Goal: Task Accomplishment & Management: Use online tool/utility

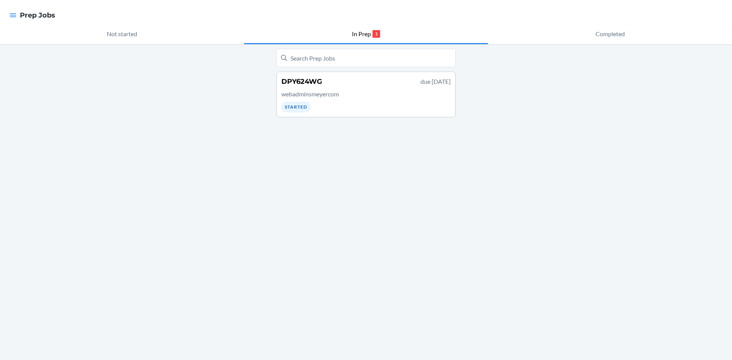
click at [390, 88] on div "DPY624WG due [DATE] webadminsmeyercom Started" at bounding box center [365, 95] width 169 height 36
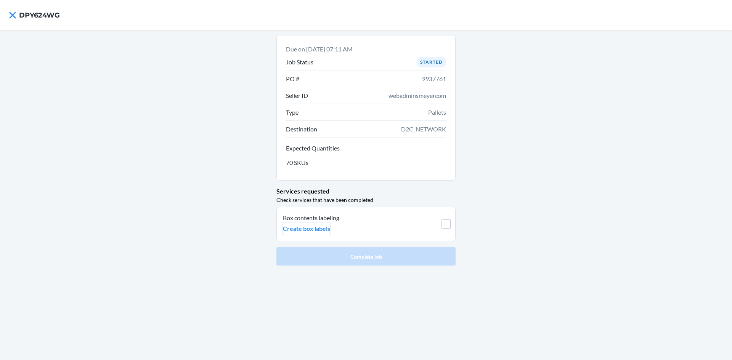
click at [299, 227] on p "Create box labels" at bounding box center [306, 228] width 47 height 9
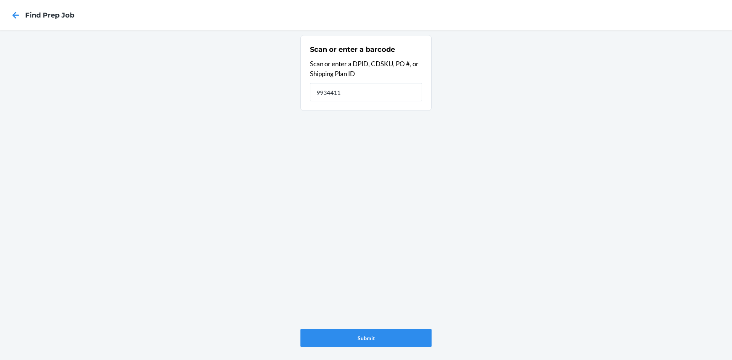
type input "9934411"
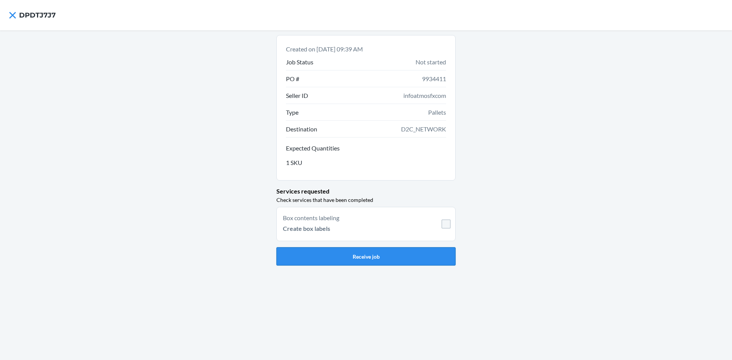
click at [371, 263] on button "Receive job" at bounding box center [365, 257] width 179 height 18
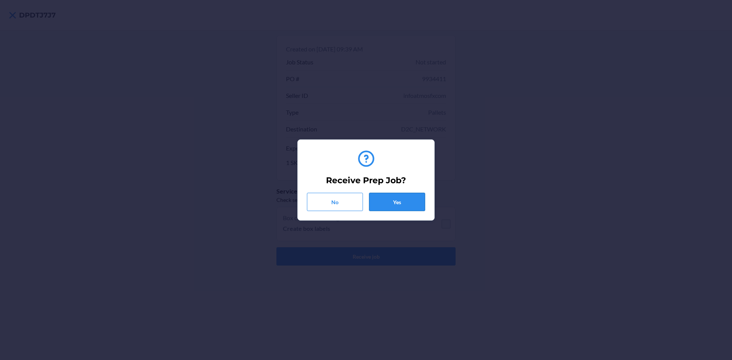
click at [401, 199] on button "Yes" at bounding box center [397, 202] width 56 height 18
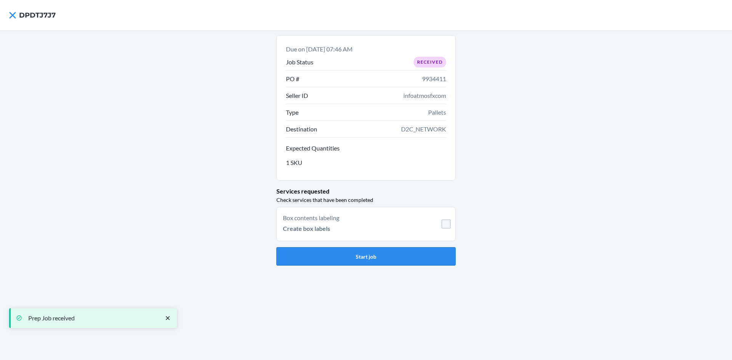
click at [365, 256] on button "Start job" at bounding box center [365, 257] width 179 height 18
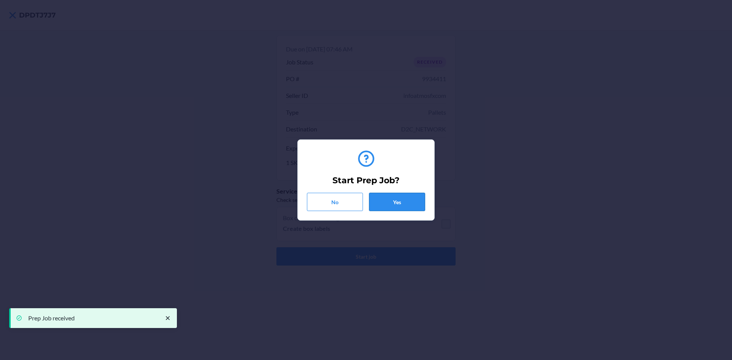
click at [405, 200] on button "Yes" at bounding box center [397, 202] width 56 height 18
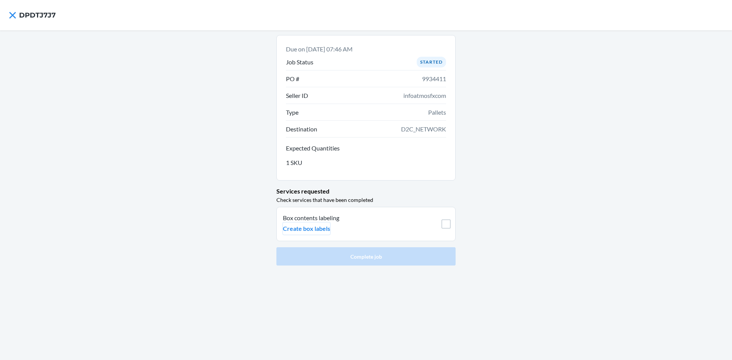
click at [314, 230] on p "Create box labels" at bounding box center [306, 228] width 47 height 9
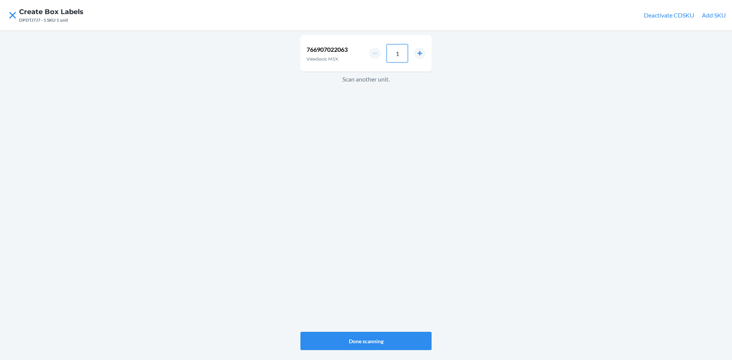
drag, startPoint x: 403, startPoint y: 54, endPoint x: 328, endPoint y: 47, distance: 75.9
click at [331, 48] on div "766907022063 ViewSonic M1X 1" at bounding box center [366, 53] width 131 height 37
type input "6"
click at [396, 333] on button "Done scanning" at bounding box center [366, 341] width 131 height 18
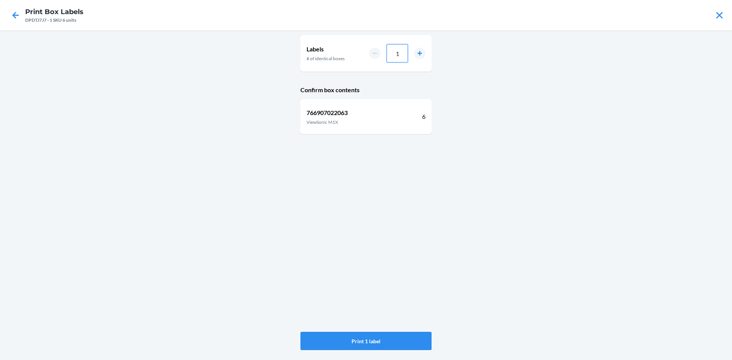
drag, startPoint x: 399, startPoint y: 54, endPoint x: 390, endPoint y: 50, distance: 10.1
click at [390, 50] on input "1" at bounding box center [397, 53] width 21 height 18
type input "40"
click at [395, 338] on button "Print 40 labels" at bounding box center [366, 341] width 131 height 18
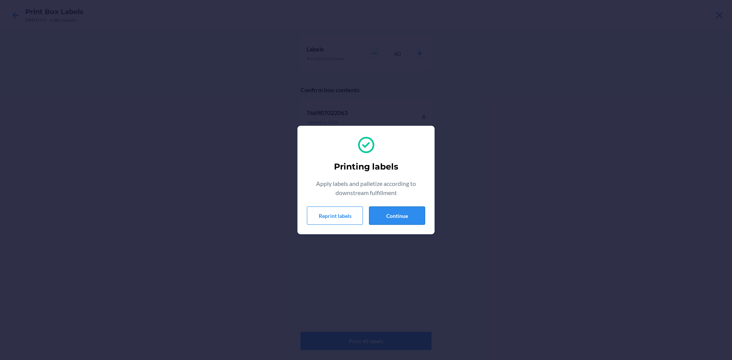
click at [398, 214] on button "Continue" at bounding box center [397, 216] width 56 height 18
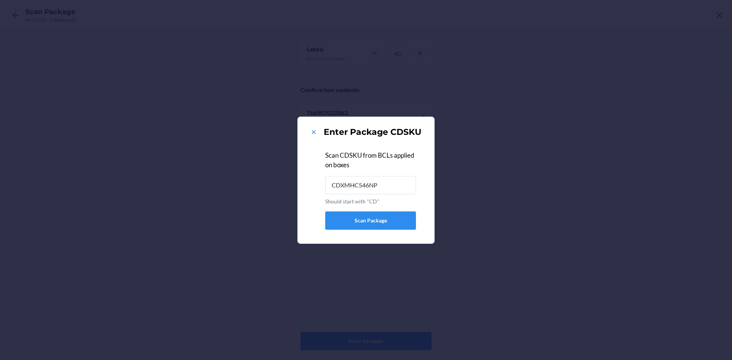
type input "CDXMHC546NP"
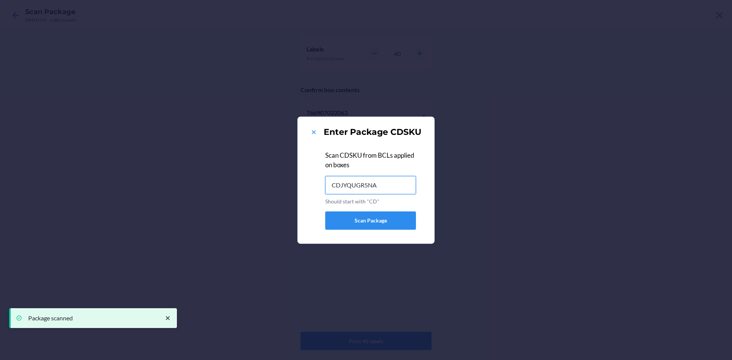
type input "CDJYQUGR5NA"
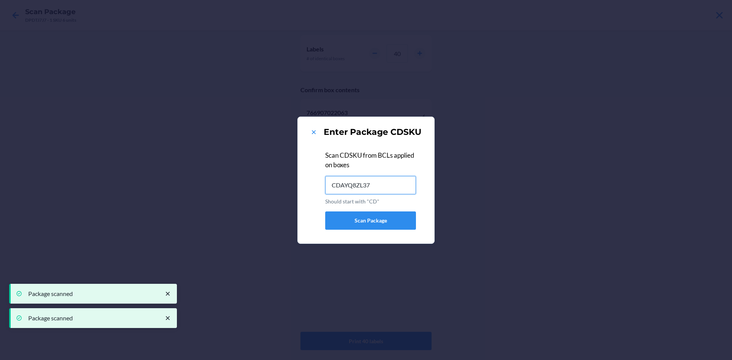
type input "CDAYQ8ZL376"
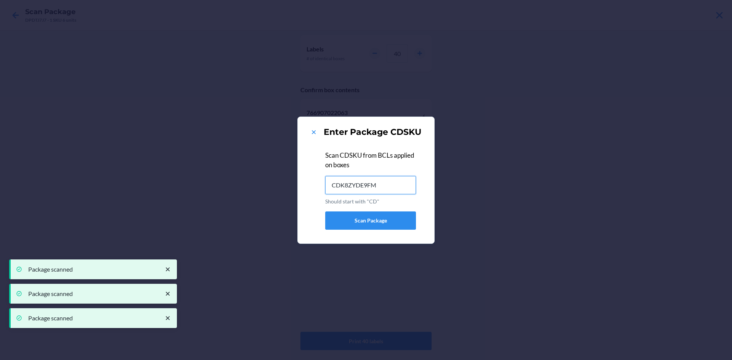
type input "CDK8ZYDE9FM"
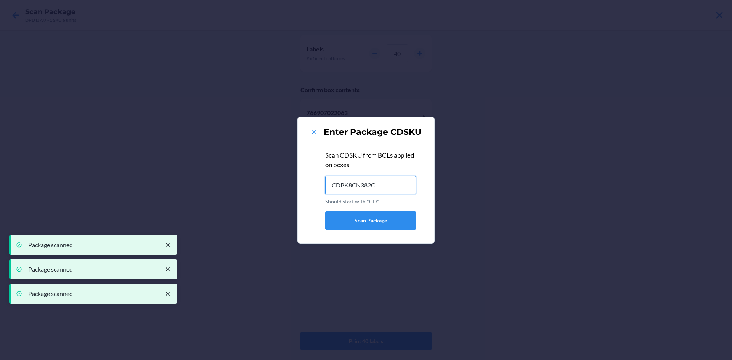
type input "CDPK8CN382C"
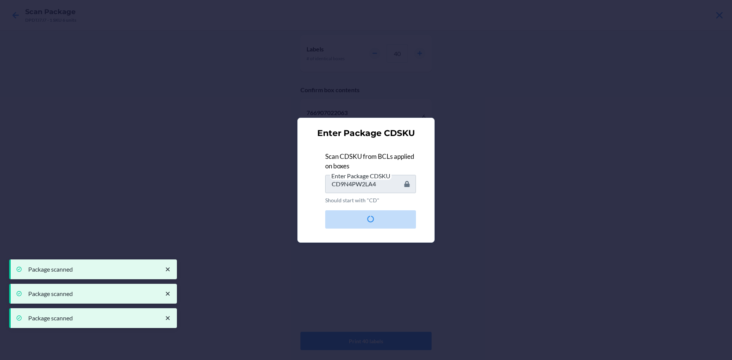
type input "CD5F5YKFGPR"
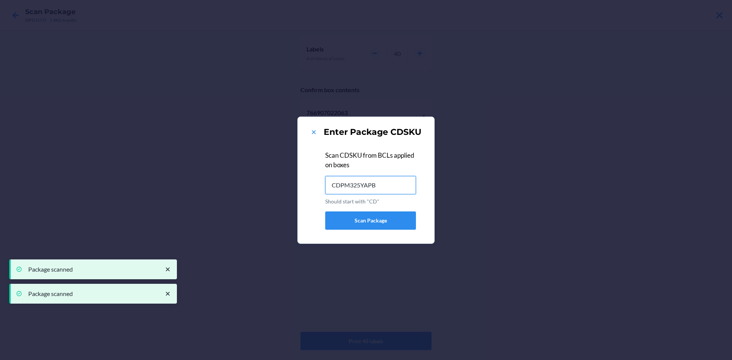
type input "CDPM325YAPB"
type input "CD37QHSZR9S"
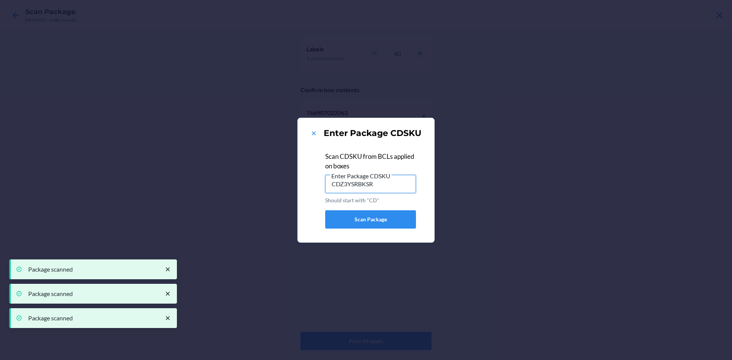
type input "CDZ3YSRBKSR"
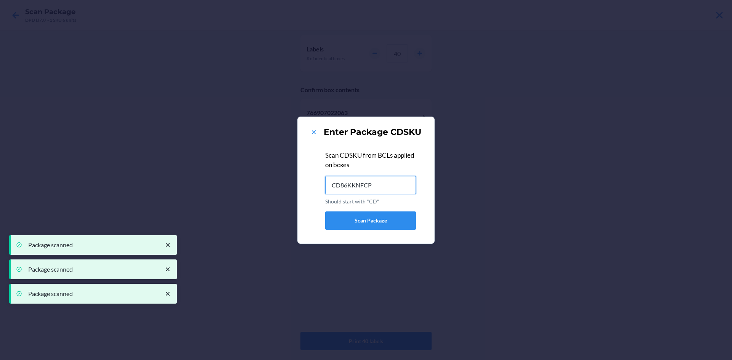
type input "CD86KKNFCP8"
type input "CDK8HQLJXLA"
type input "CDS8ZYUEB2E"
type input "CDS3N9ZLGBH"
type input "CDHJFJ3NLLT"
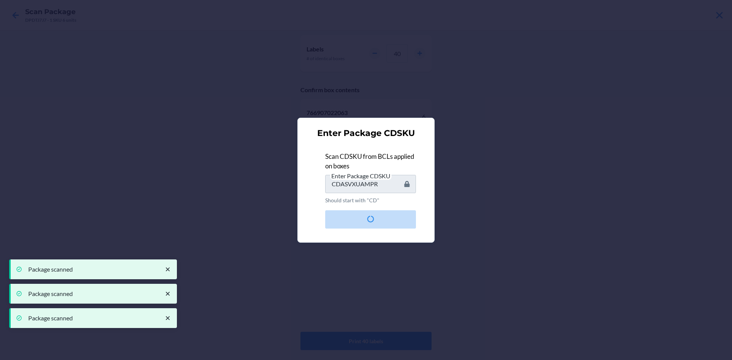
type input "CDGZ883WTUW"
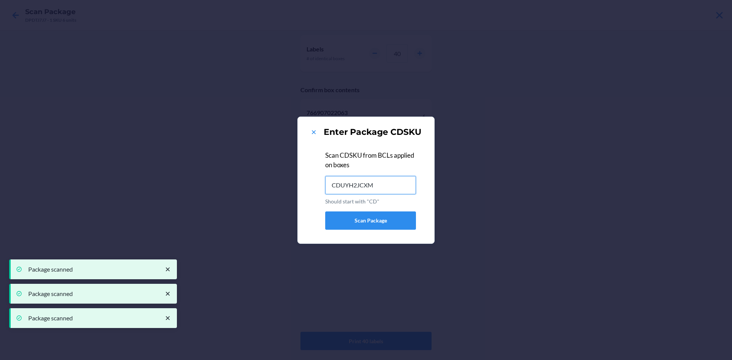
type input "CDUYH2JCXM2"
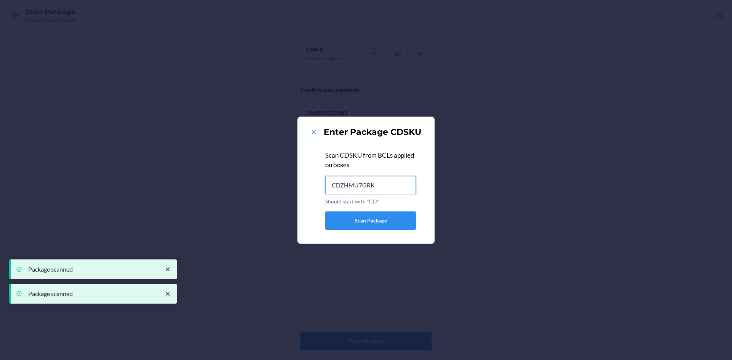
type input "CDZHMU7GRK8"
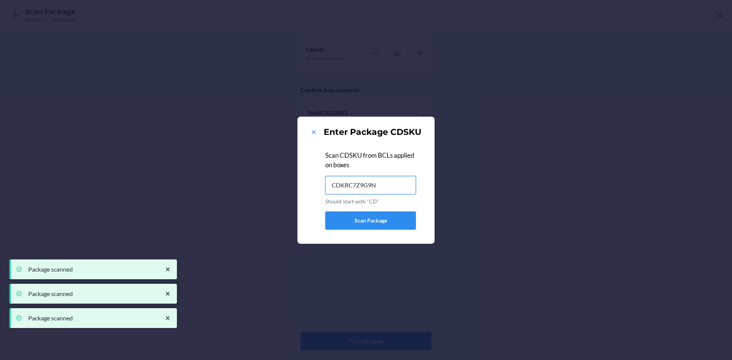
type input "CDKRC7Z9G9N"
type input "CD8CWPHY5N4"
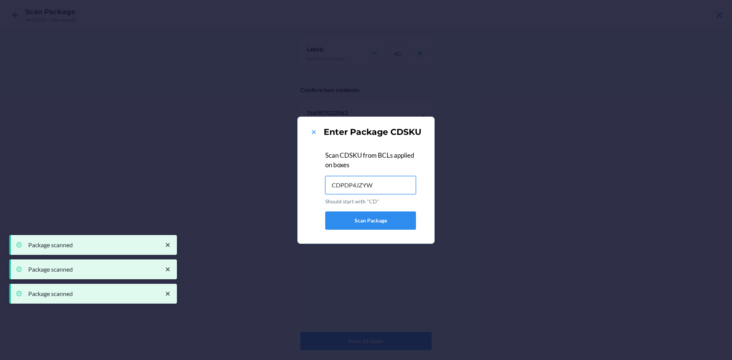
type input "CDPDP4JZYW6"
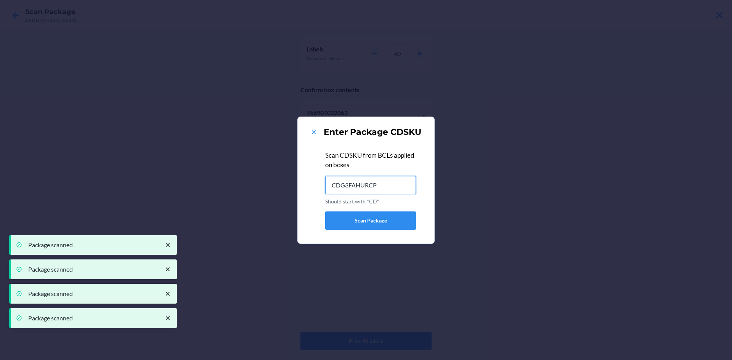
type input "CDG3FAHURCP"
type input "CDQCB9VJCQV"
type input "CD2PZ5AWHN7"
type input "CDH3QVH8CCX"
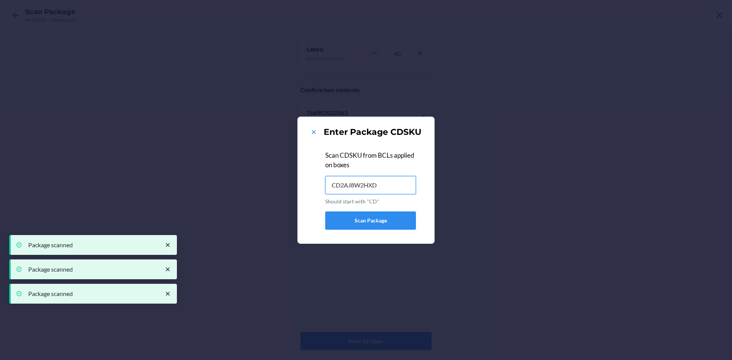
type input "CD2AJ8W2HXD"
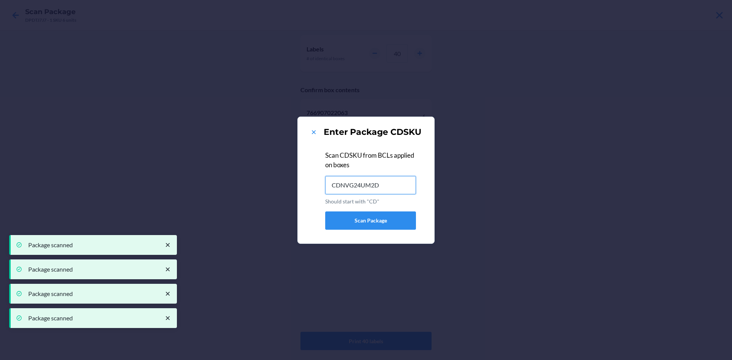
type input "CDNVG24UM2D"
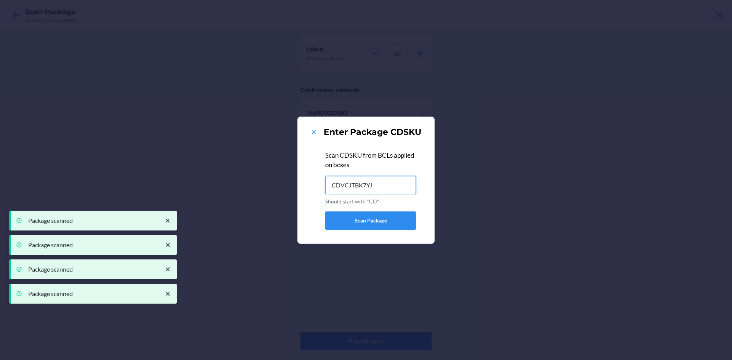
type input "CDVCJTBK7YJ"
type input "CD7EJJGPREY"
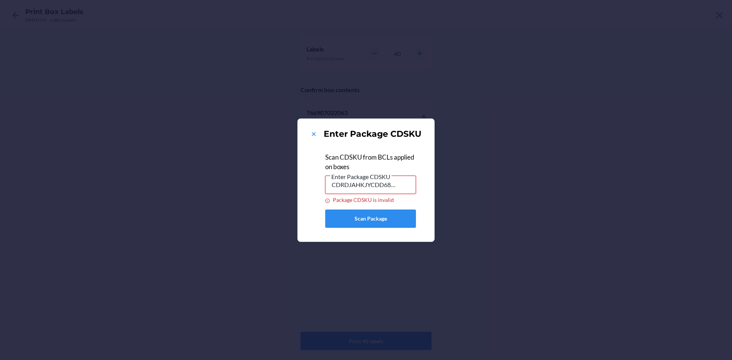
drag, startPoint x: 406, startPoint y: 181, endPoint x: 293, endPoint y: 164, distance: 114.9
click at [293, 164] on div "Enter Package CDSKU Scan CDSKU from BCLs applied on boxes Enter Package CDSKU C…" at bounding box center [366, 180] width 732 height 360
type input "XD9"
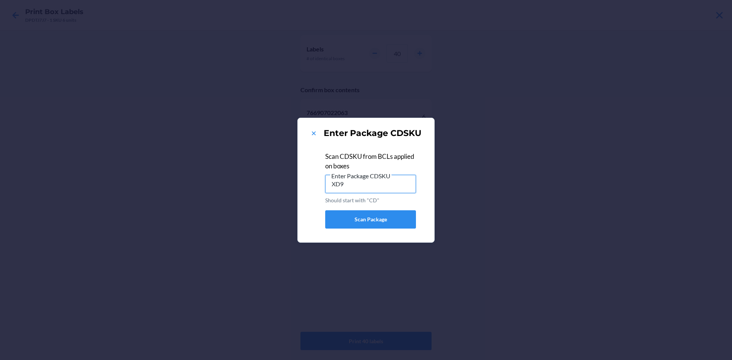
drag, startPoint x: 355, startPoint y: 184, endPoint x: 198, endPoint y: 12, distance: 232.7
click at [149, 106] on div "Enter Package CDSKU Scan CDSKU from BCLs applied on boxes Enter Package CDSKU X…" at bounding box center [366, 180] width 732 height 360
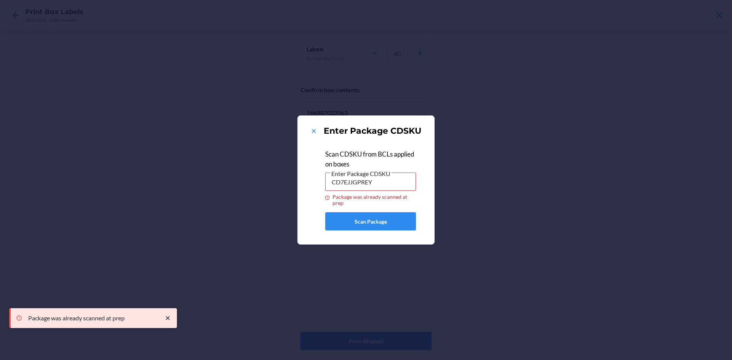
type input "CDRDJAHKJY5"
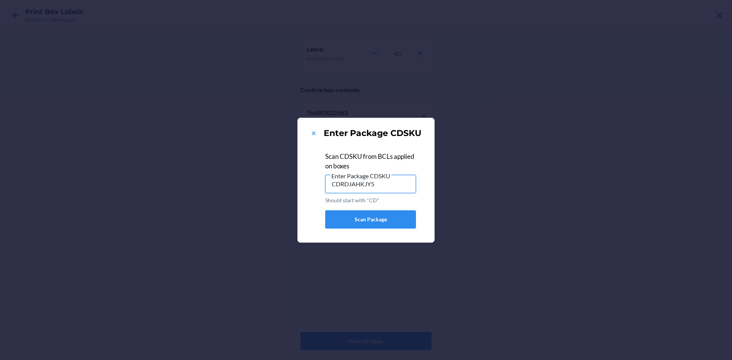
drag, startPoint x: 389, startPoint y: 185, endPoint x: 212, endPoint y: 160, distance: 179.1
click at [212, 160] on div "Enter Package CDSKU Scan CDSKU from BCLs applied on boxes Enter Package CDSKU C…" at bounding box center [366, 180] width 732 height 360
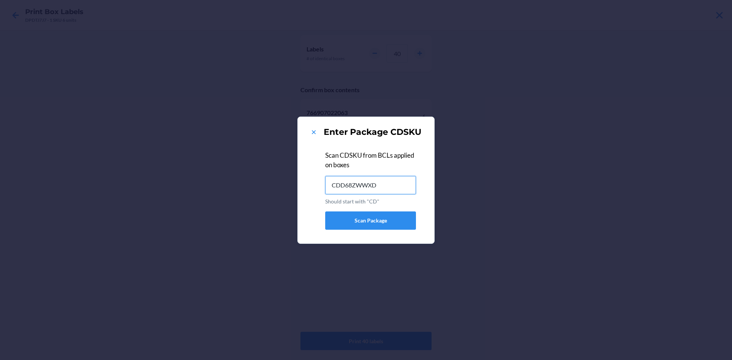
type input "CDD68ZWWXD9"
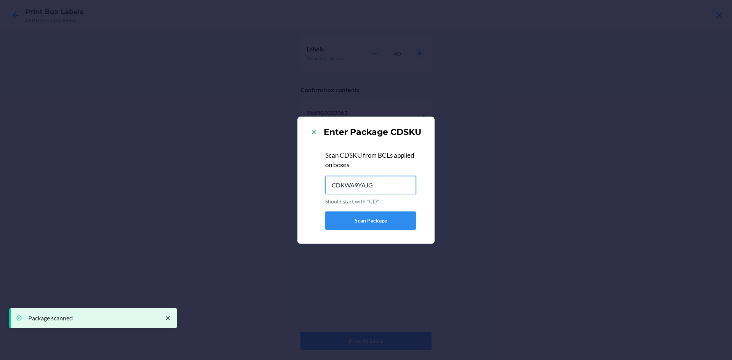
type input "CDKWA9YAJG5"
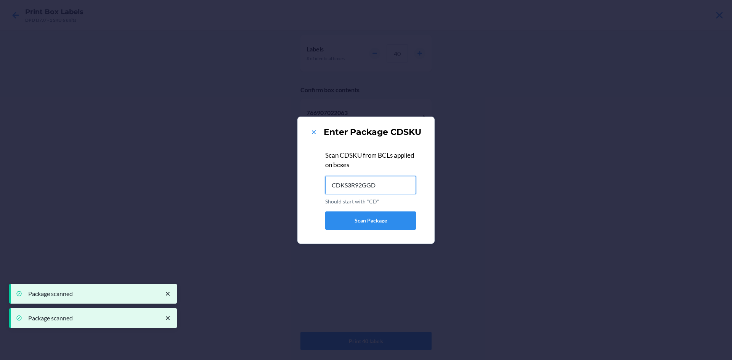
type input "CDKS3R92GGD"
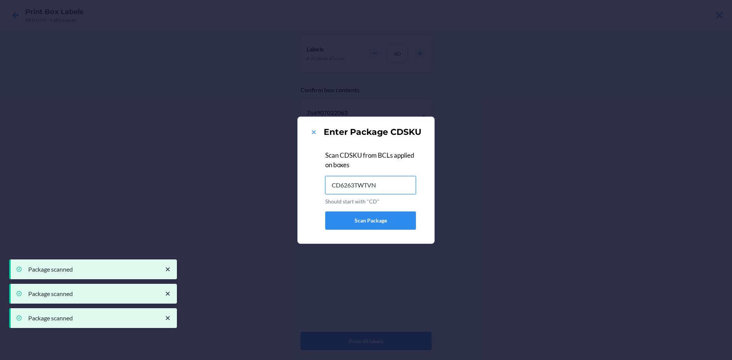
type input "CD6263TWTVN"
type input "CDXGTUYY92H"
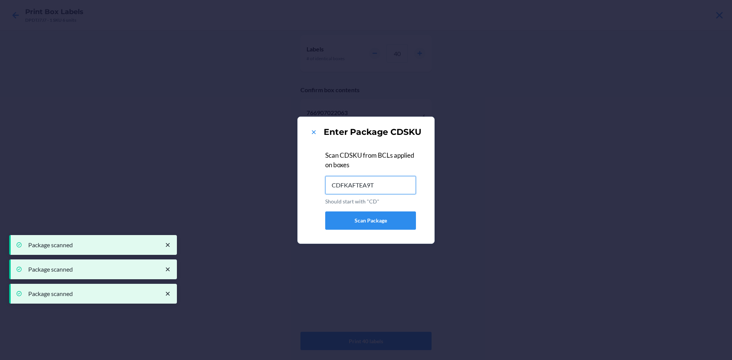
type input "CDFKAFTEA9T"
type input "CDSKZQY6PKS"
type input "CDZNAWHCC94"
type input "CDEY2MZM2GL"
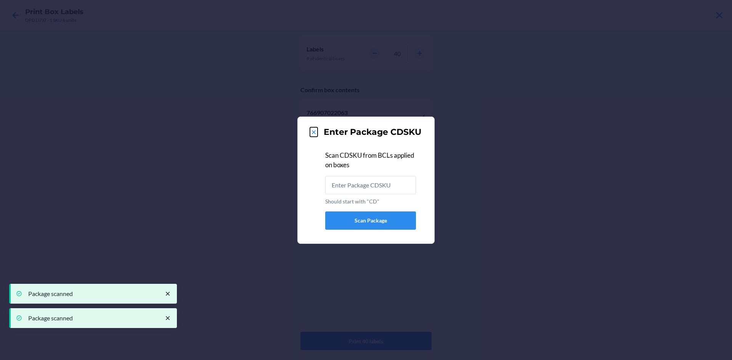
click at [312, 130] on icon at bounding box center [314, 133] width 8 height 8
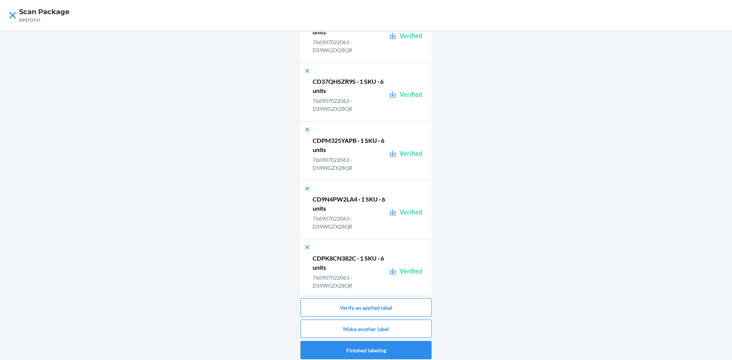
scroll to position [2161, 0]
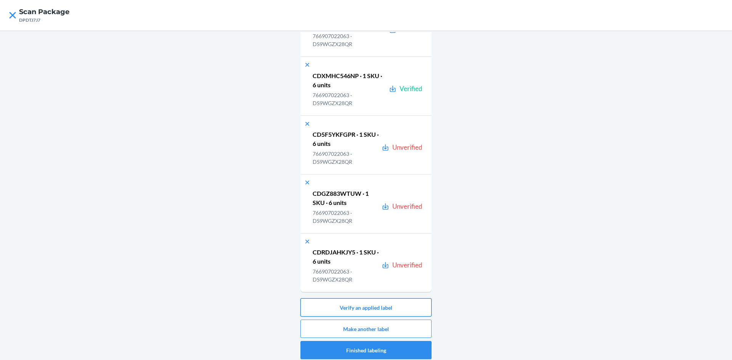
click at [387, 307] on button "Verify an applied label" at bounding box center [366, 308] width 131 height 18
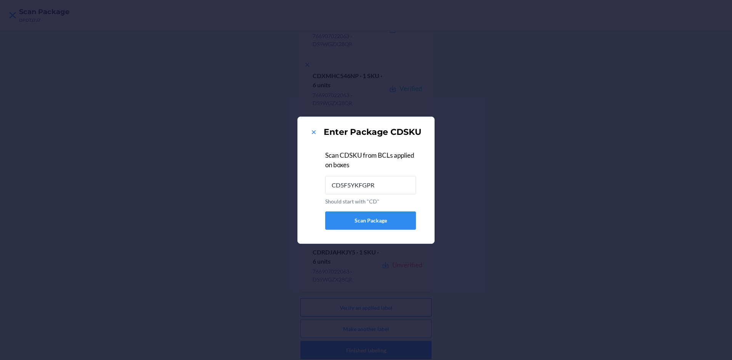
type input "CD5F5YKFGPR"
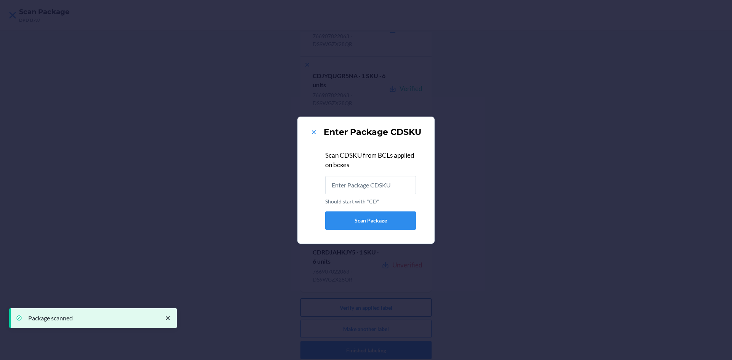
scroll to position [0, 0]
click at [312, 130] on icon at bounding box center [314, 133] width 8 height 8
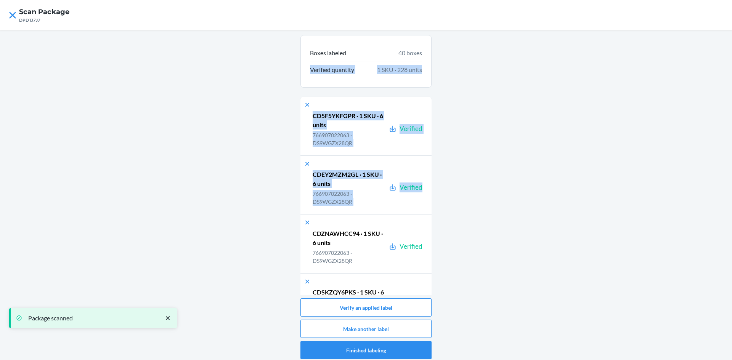
drag, startPoint x: 429, startPoint y: 53, endPoint x: 436, endPoint y: 209, distance: 155.7
click at [436, 209] on div "Boxes labeled 40 boxes Verified quantity 1 SKU · 228 units CD5F5YKFGPR · 1 SKU …" at bounding box center [366, 198] width 732 height 334
click at [464, 76] on div "Boxes labeled 40 boxes Verified quantity 1 SKU · 228 units CD5F5YKFGPR · 1 SKU …" at bounding box center [366, 198] width 732 height 334
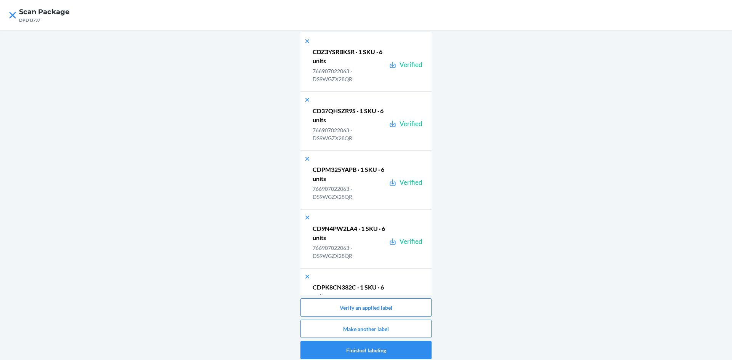
scroll to position [2161, 0]
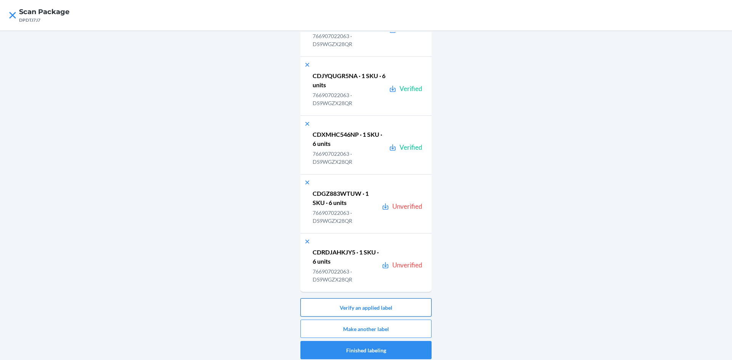
click at [386, 310] on button "Verify an applied label" at bounding box center [366, 308] width 131 height 18
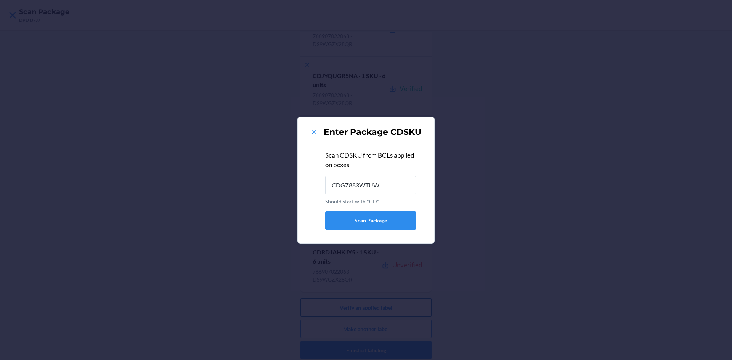
type input "CDGZ883WTUW"
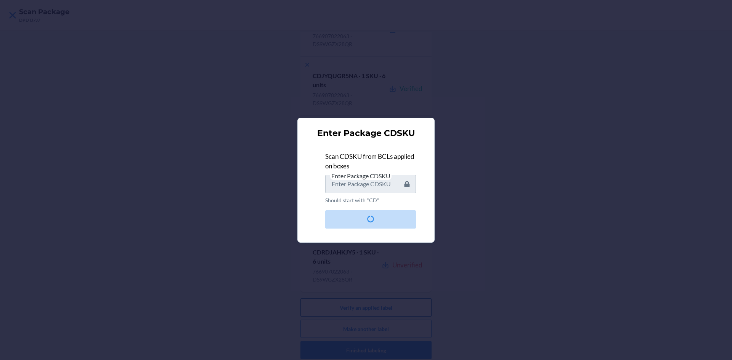
scroll to position [0, 0]
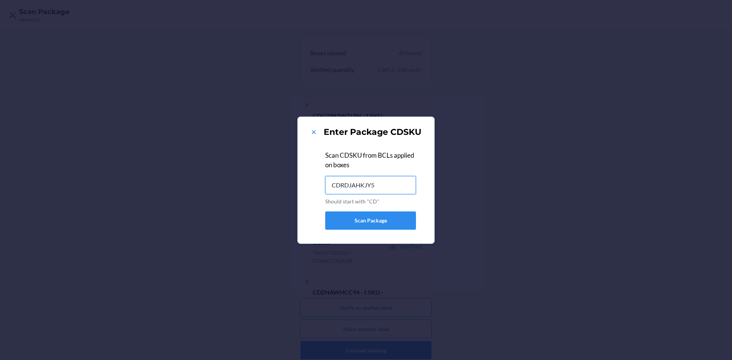
type input "CDRDJAHKJY5"
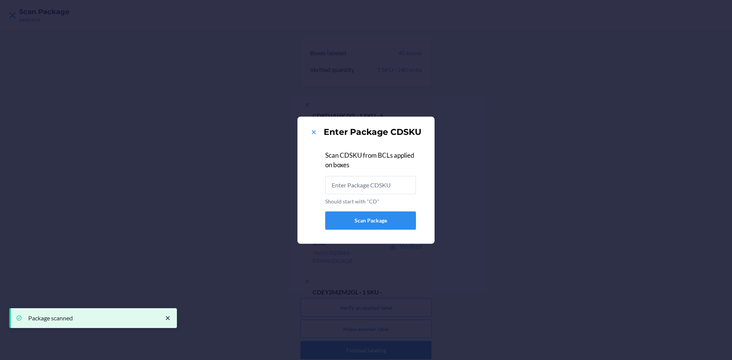
click at [593, 135] on div "Enter Package CDSKU Scan CDSKU from BCLs applied on boxes Should start with "CD…" at bounding box center [366, 180] width 732 height 360
click at [311, 130] on icon at bounding box center [314, 133] width 8 height 8
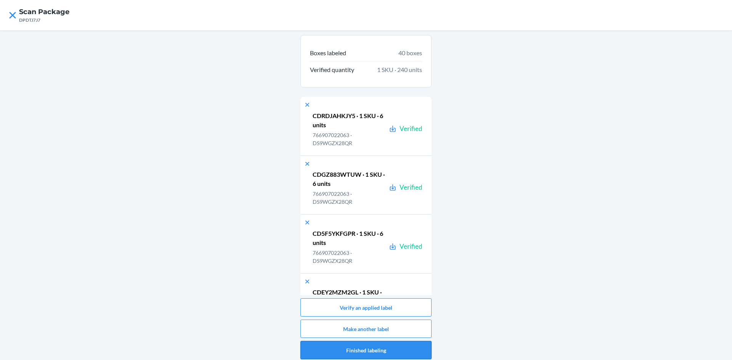
click at [371, 349] on button "Finished labeling" at bounding box center [366, 350] width 131 height 18
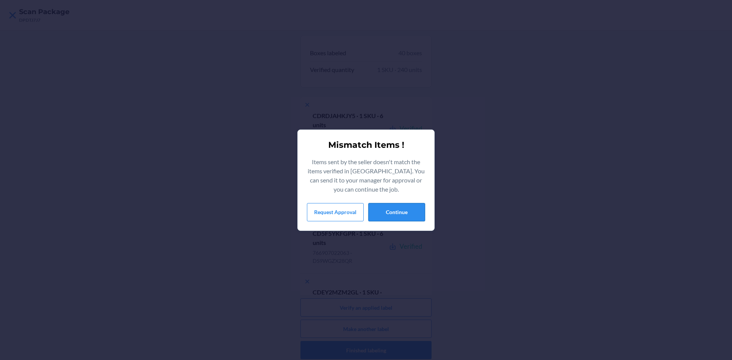
click at [414, 211] on button "Continue" at bounding box center [396, 212] width 57 height 18
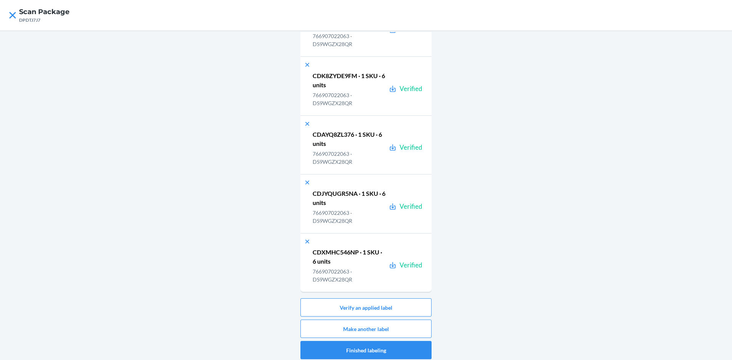
scroll to position [4, 0]
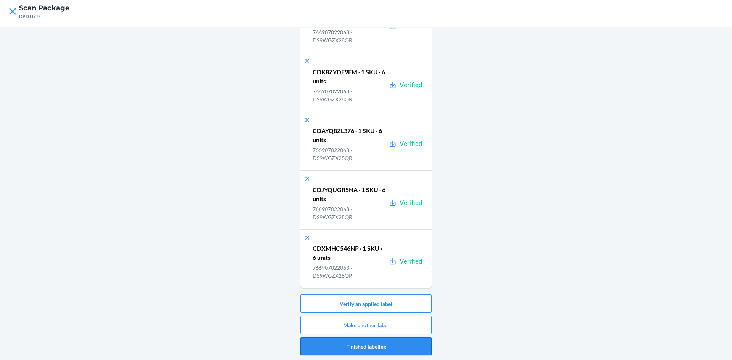
click at [394, 346] on button "Finished labeling" at bounding box center [366, 347] width 131 height 18
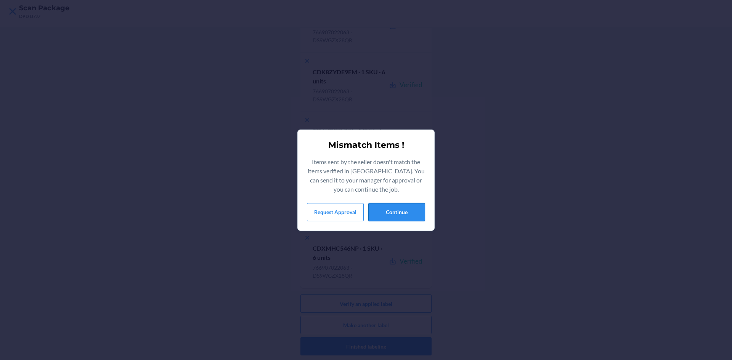
click at [422, 214] on button "Continue" at bounding box center [396, 212] width 57 height 18
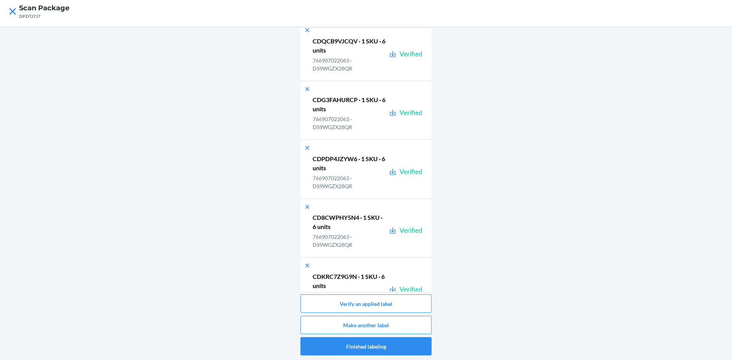
scroll to position [903, 0]
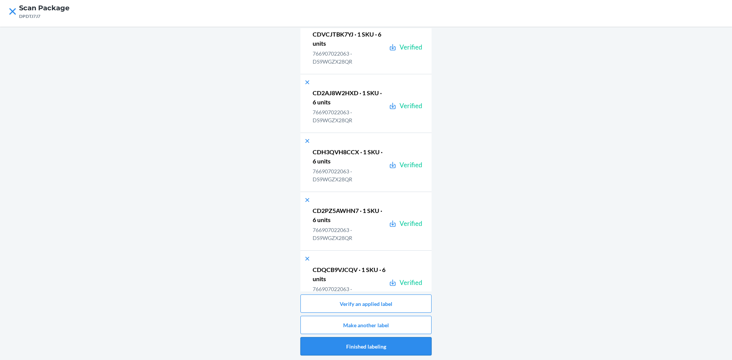
click at [377, 343] on button "Finished labeling" at bounding box center [366, 347] width 131 height 18
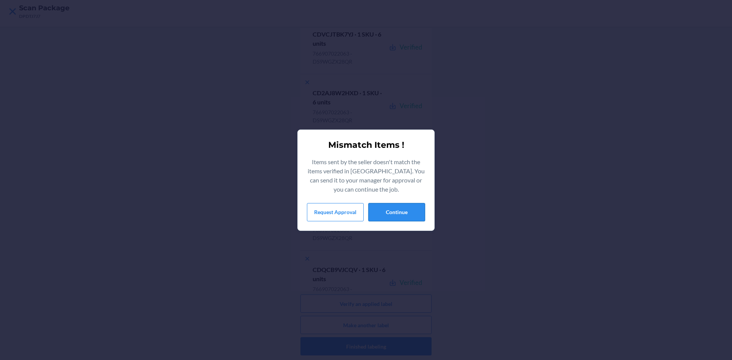
click at [391, 209] on button "Continue" at bounding box center [396, 212] width 57 height 18
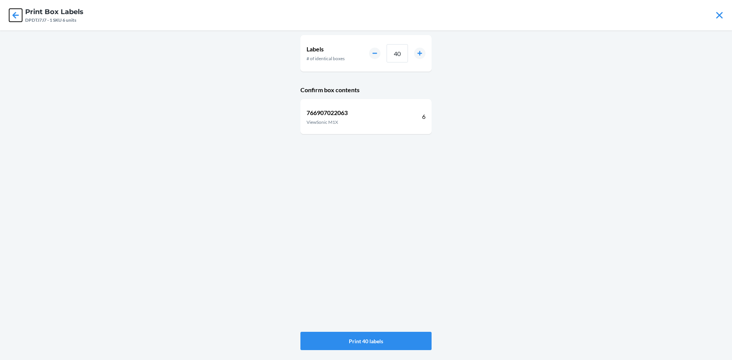
click at [17, 14] on icon at bounding box center [15, 15] width 13 height 13
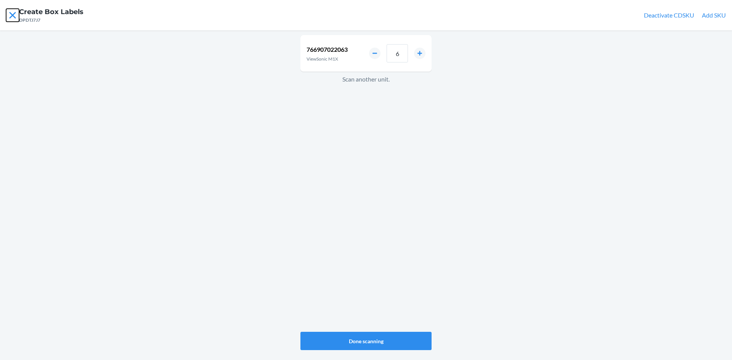
click at [17, 16] on icon at bounding box center [12, 15] width 13 height 13
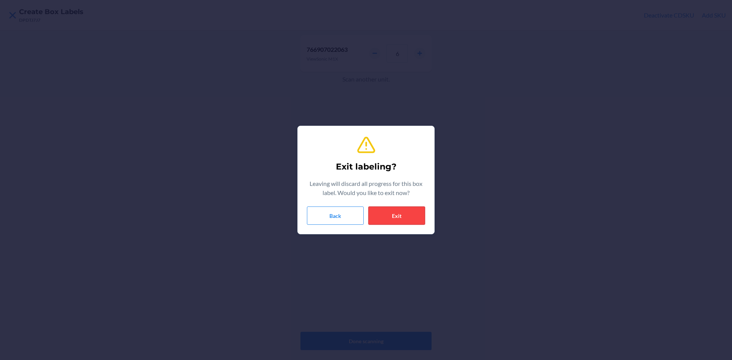
click at [401, 215] on button "Exit" at bounding box center [396, 216] width 57 height 18
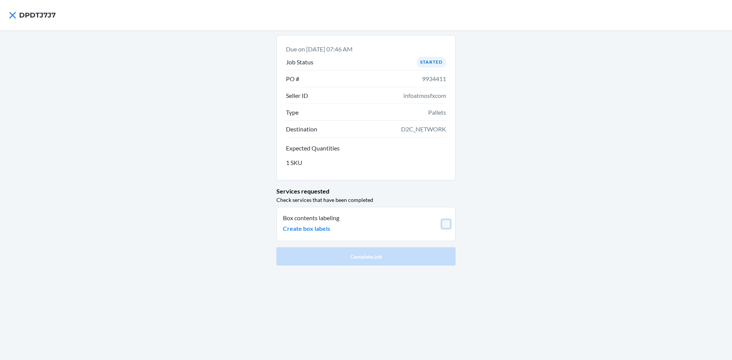
click at [448, 224] on input "checkbox" at bounding box center [446, 224] width 9 height 9
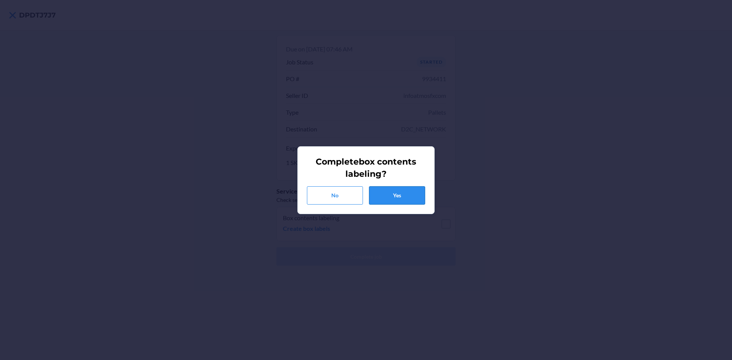
click at [407, 195] on button "Yes" at bounding box center [397, 195] width 56 height 18
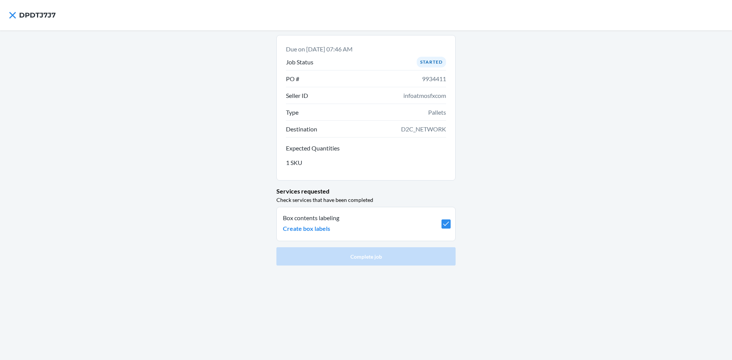
checkbox input "true"
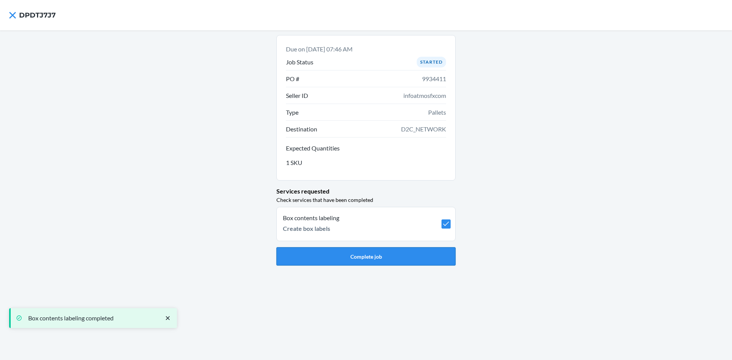
click at [372, 253] on button "Complete job" at bounding box center [365, 257] width 179 height 18
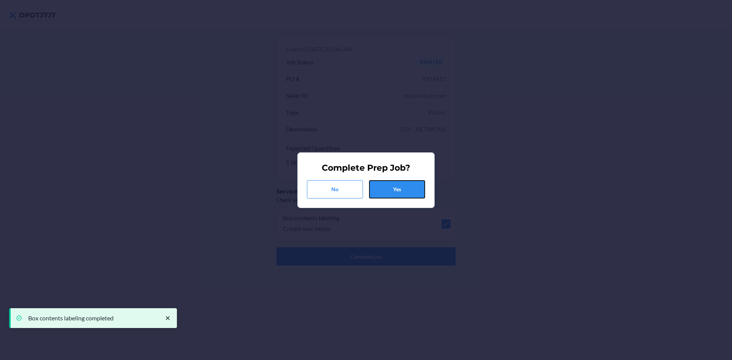
click at [396, 187] on button "Yes" at bounding box center [397, 189] width 56 height 18
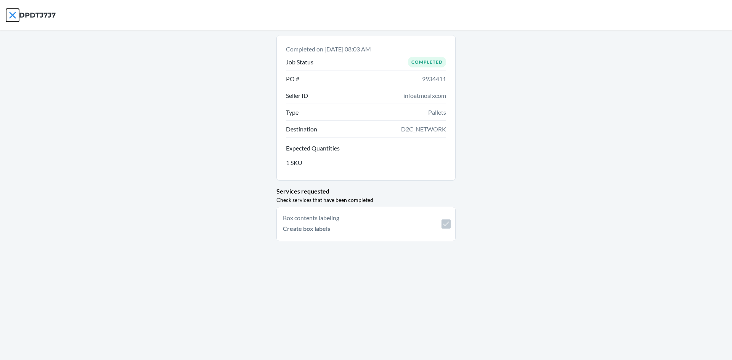
click at [12, 13] on icon at bounding box center [12, 15] width 13 height 13
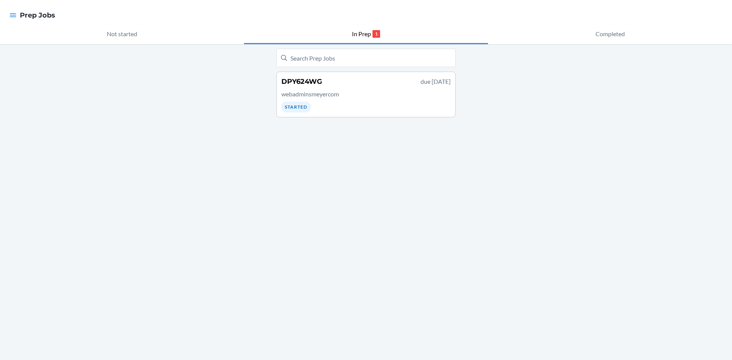
click at [9, 9] on div at bounding box center [13, 15] width 14 height 16
click at [19, 19] on div at bounding box center [13, 15] width 14 height 16
click at [14, 15] on icon "button" at bounding box center [13, 15] width 6 height 4
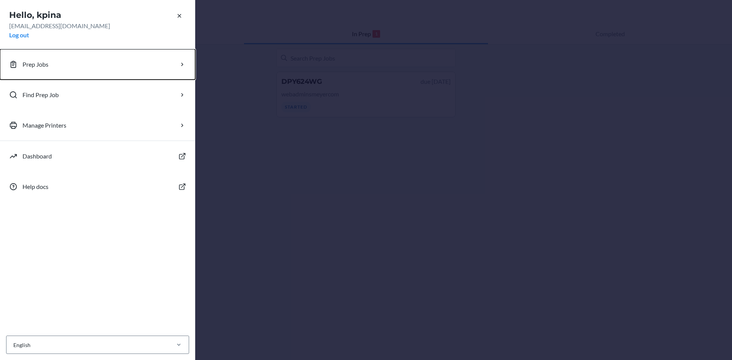
click at [122, 61] on button "Prep Jobs" at bounding box center [97, 64] width 195 height 31
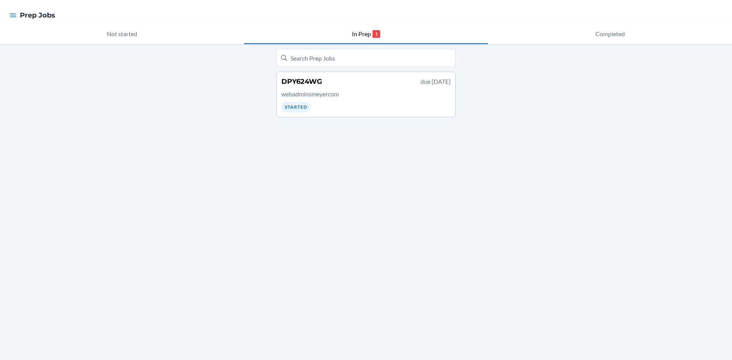
click at [421, 78] on p "due [DATE]" at bounding box center [436, 81] width 30 height 9
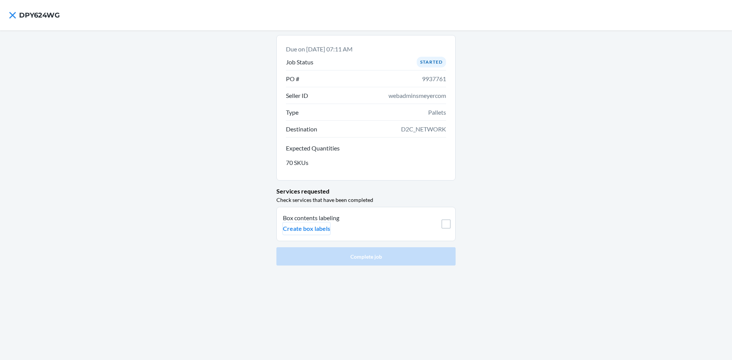
click at [308, 229] on p "Create box labels" at bounding box center [306, 228] width 47 height 9
click at [158, 176] on div "Due on Sep 26, 2025, 07:11 AM Job Status Started PO # 9937761 Seller ID webadmi…" at bounding box center [366, 196] width 732 height 330
